Goal: Information Seeking & Learning: Learn about a topic

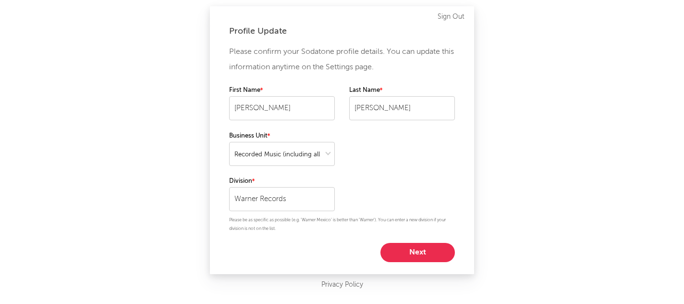
select select "recorded_music"
click at [419, 257] on button "Next" at bounding box center [418, 252] width 74 height 19
select select "marketing"
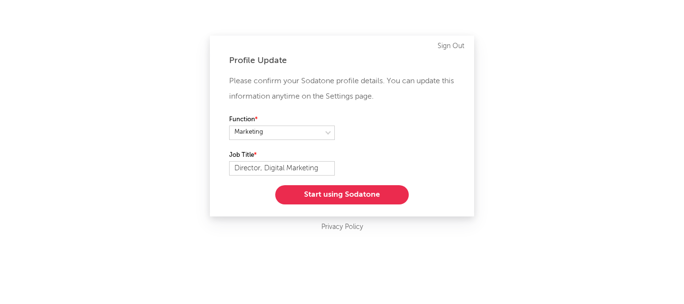
click at [365, 191] on button "Start using Sodatone" at bounding box center [342, 194] width 134 height 19
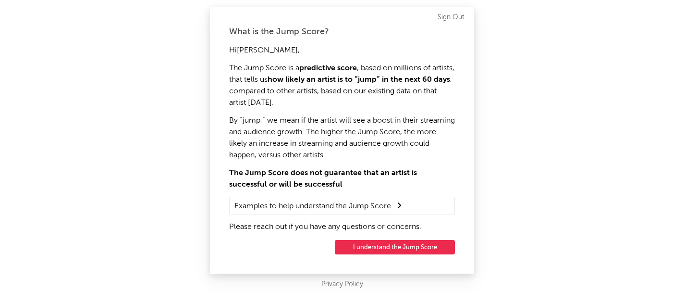
click at [388, 254] on div "What is the Jump Score? Hi [PERSON_NAME] , The Jump Score is a predictive score…" at bounding box center [342, 140] width 264 height 267
click at [388, 247] on button "I understand the Jump Score" at bounding box center [395, 247] width 120 height 14
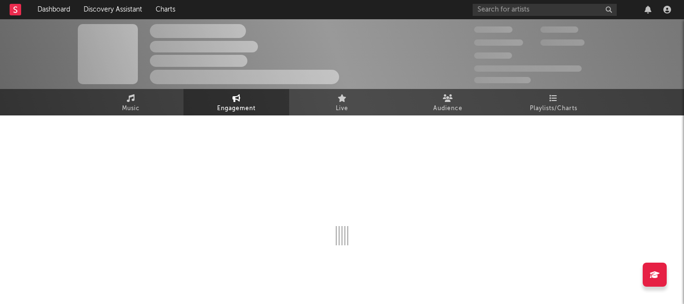
select select "1w"
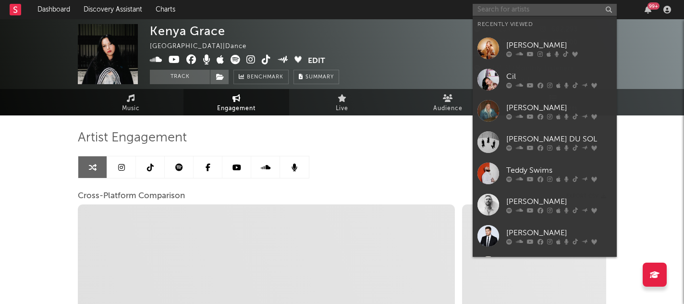
click at [530, 12] on input "text" at bounding box center [545, 10] width 144 height 12
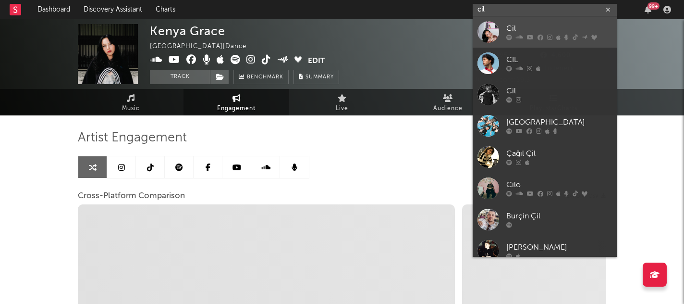
type input "cil"
click at [494, 33] on div at bounding box center [489, 32] width 22 height 22
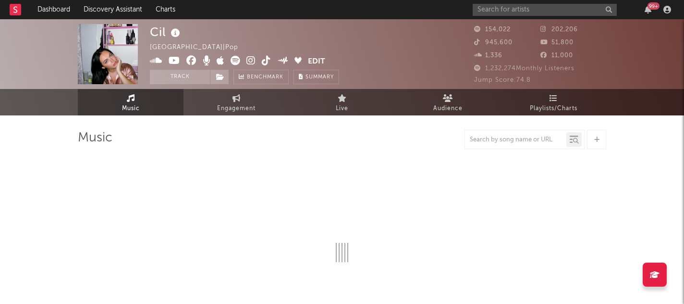
select select "6m"
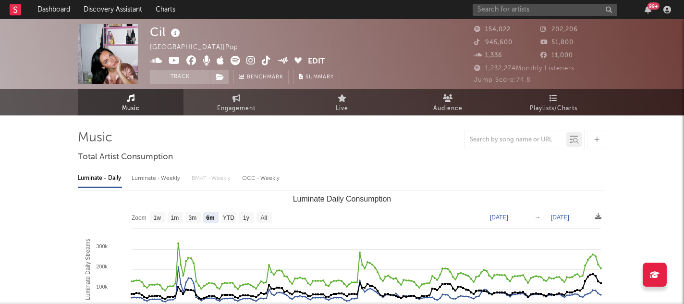
select select "6m"
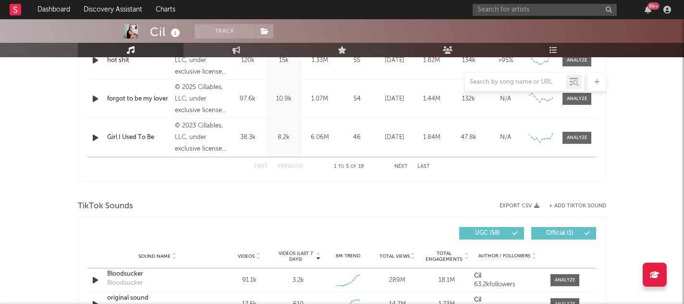
scroll to position [683, 0]
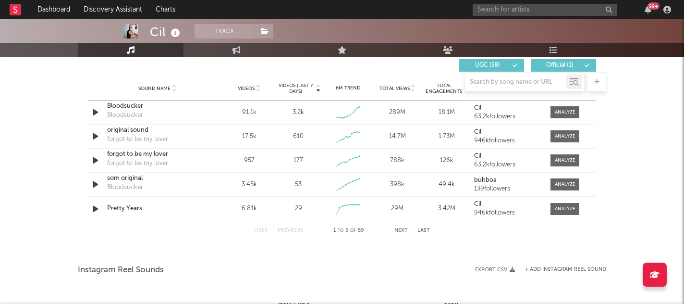
click at [401, 231] on button "Next" at bounding box center [400, 230] width 13 height 5
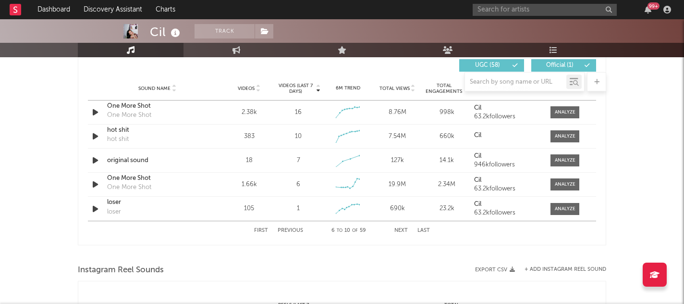
click at [401, 230] on button "Next" at bounding box center [400, 230] width 13 height 5
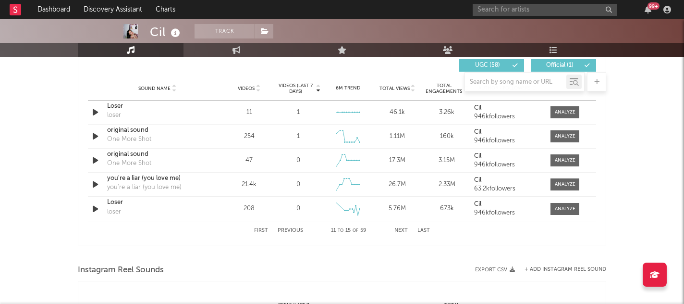
click at [265, 229] on button "First" at bounding box center [261, 230] width 14 height 5
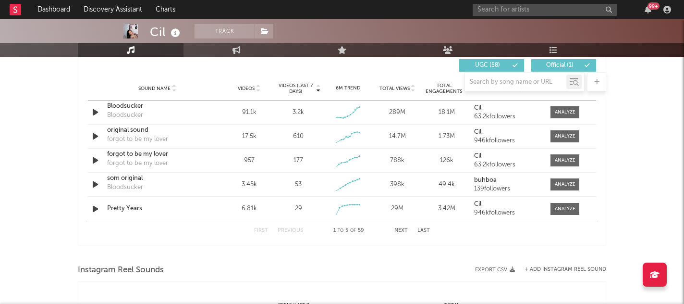
click at [265, 229] on button "First" at bounding box center [261, 230] width 14 height 5
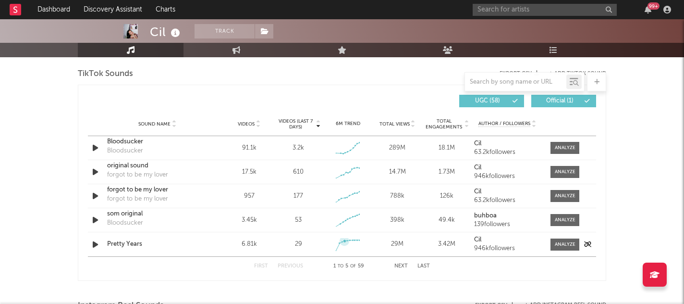
scroll to position [642, 0]
